Goal: Information Seeking & Learning: Check status

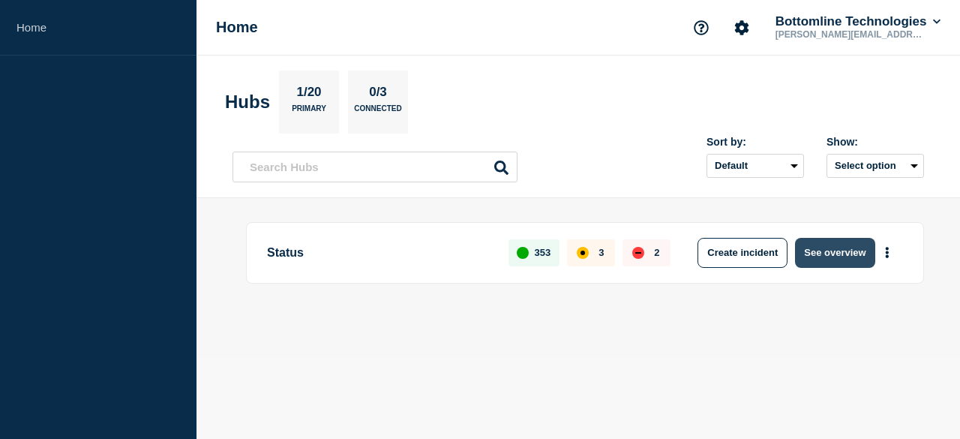
click at [843, 250] on button "See overview" at bounding box center [834, 253] width 79 height 30
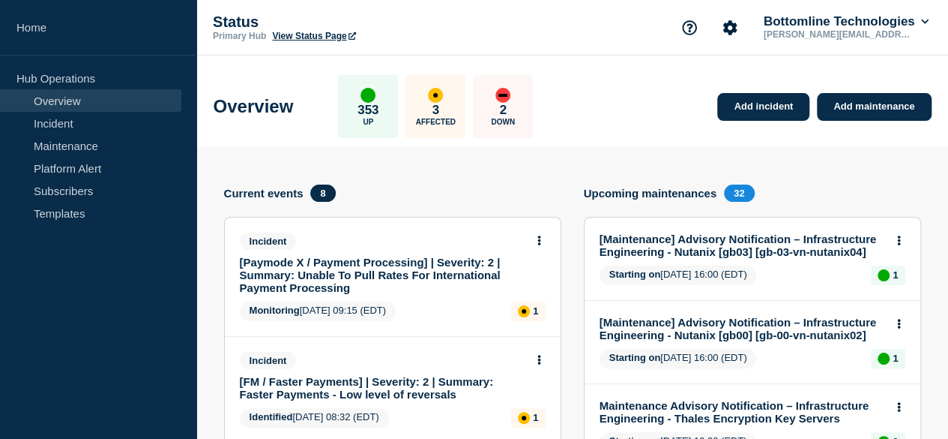
click at [443, 100] on div "affected" at bounding box center [435, 95] width 15 height 15
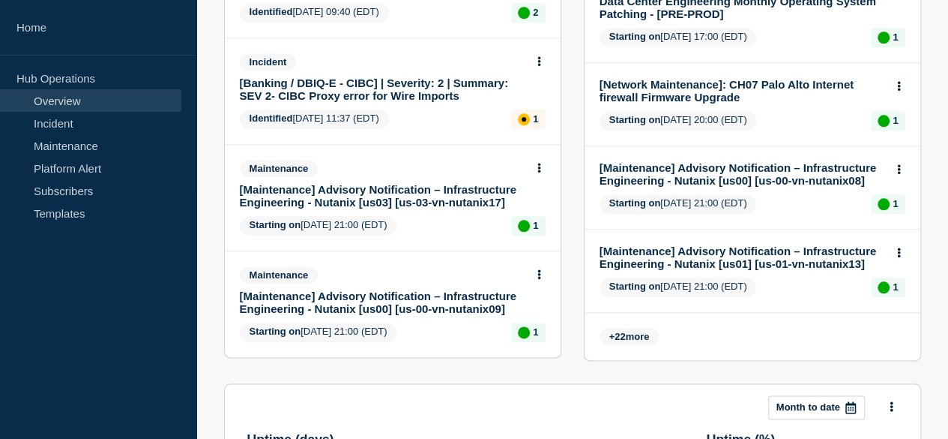
scroll to position [975, 0]
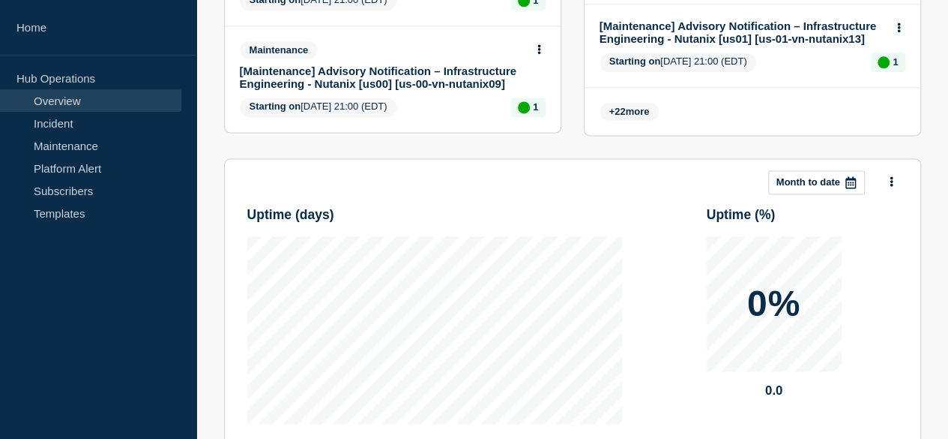
click at [660, 120] on span "+ 22 more" at bounding box center [630, 111] width 60 height 17
click at [654, 120] on span "+ 22 more" at bounding box center [630, 111] width 60 height 17
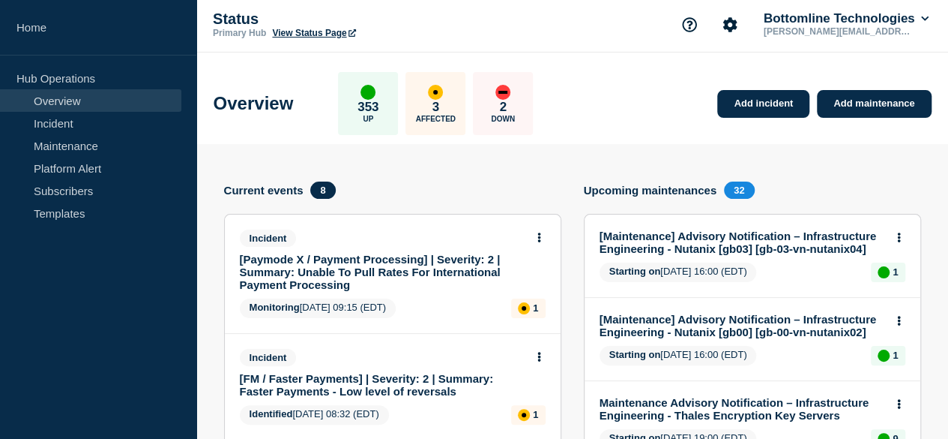
scroll to position [0, 0]
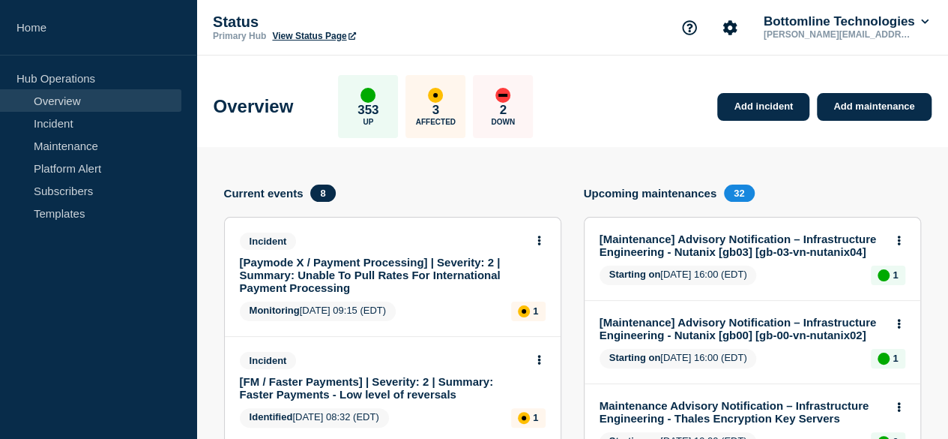
click at [312, 34] on link "View Status Page" at bounding box center [313, 36] width 83 height 10
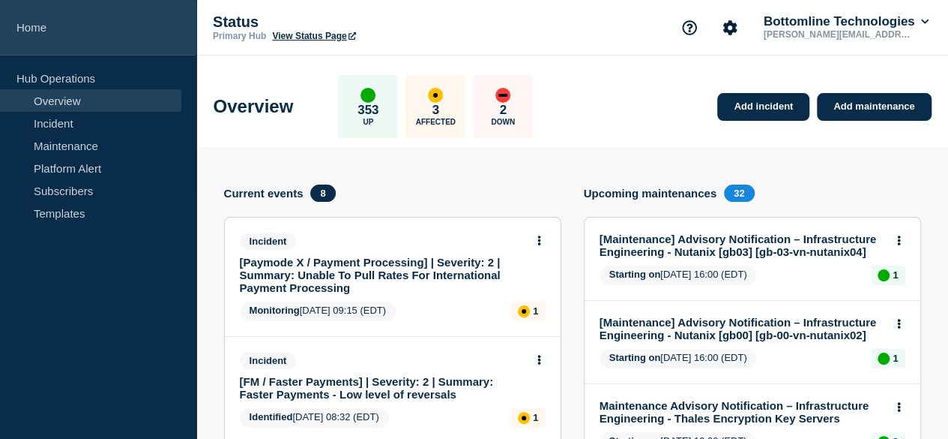
click at [38, 30] on link "Home" at bounding box center [98, 27] width 196 height 55
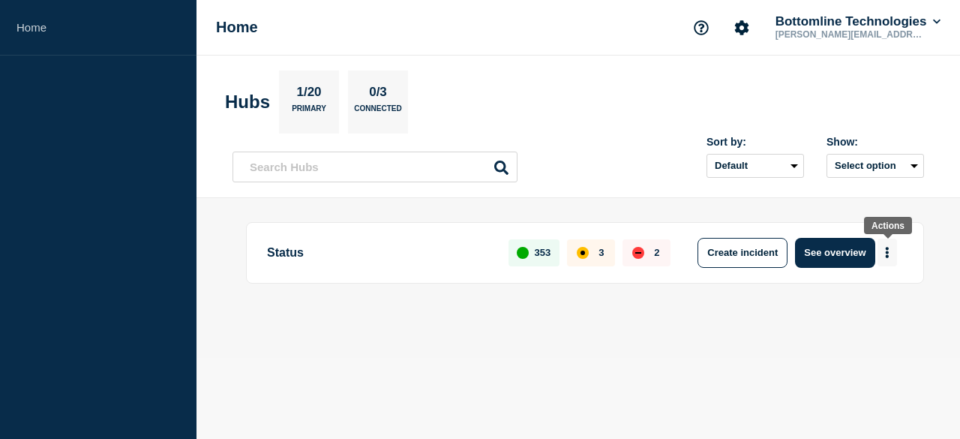
click at [885, 252] on icon "More actions" at bounding box center [887, 252] width 4 height 11
click at [724, 328] on div "Status 353 3 2 Create incident See overview" at bounding box center [577, 278] width 691 height 112
click at [870, 167] on button "Select option" at bounding box center [874, 166] width 97 height 24
click at [798, 307] on div at bounding box center [577, 304] width 691 height 13
click at [825, 255] on button "See overview" at bounding box center [834, 253] width 79 height 30
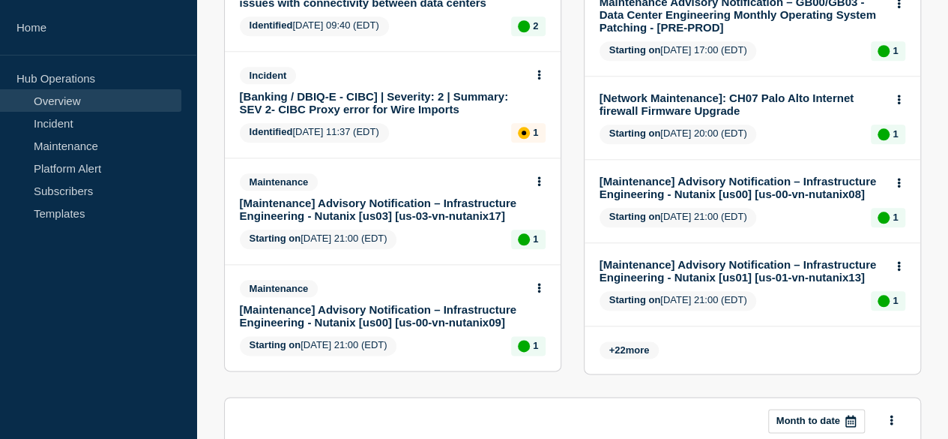
scroll to position [750, 0]
